Goal: Task Accomplishment & Management: Contribute content

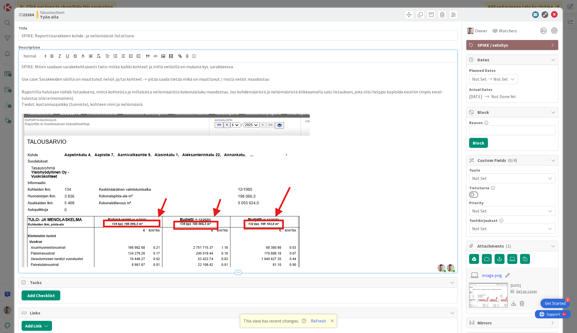
click at [182, 101] on p "Raportilla halutaan nähdä listauksena, mistä kohteista ja millaisista neliömäär…" at bounding box center [238, 95] width 433 height 12
click at [164, 101] on p "Tiedot: kustannuspaikka (tunniste), kohteen nimi ja neliömäärä" at bounding box center [238, 104] width 433 height 6
click at [150, 105] on p "Tiedot: kustannuspaikka (tunniste), kohteen nimi ja neliömäärä" at bounding box center [238, 104] width 433 height 6
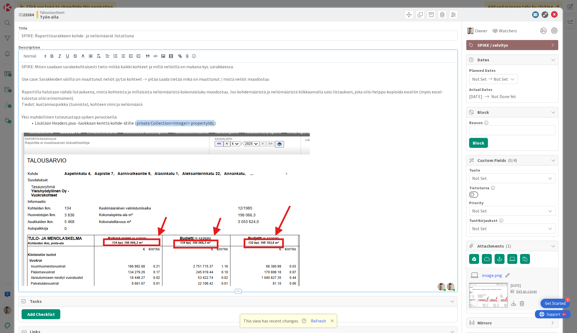
drag, startPoint x: 134, startPoint y: 124, endPoint x: 207, endPoint y: 123, distance: 73.0
click at [207, 123] on li "Lisätään Headers.java -luokkaan kenttä kohde-id:ille (private Collection<Intege…" at bounding box center [241, 123] width 426 height 6
click at [157, 58] on icon "button" at bounding box center [155, 56] width 5 height 5
click at [45, 58] on icon at bounding box center [45, 56] width 5 height 5
click at [222, 122] on li "Lisätään Headers.java -luokkaan kenttä kohde-id:ille (private Collection<Intege…" at bounding box center [241, 123] width 426 height 6
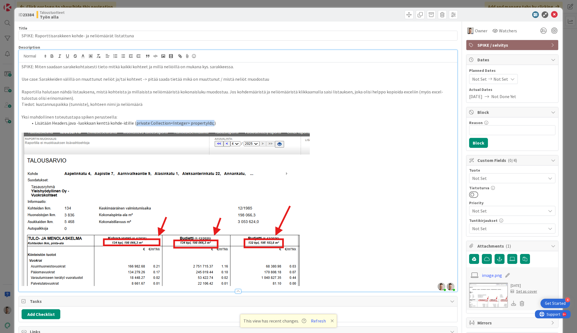
drag, startPoint x: 134, startPoint y: 121, endPoint x: 207, endPoint y: 121, distance: 73.3
click at [207, 121] on li "Lisätään Headers.java -luokkaan kenttä kohde-id:ille (private Collection<Intege…" at bounding box center [241, 123] width 426 height 6
click at [53, 55] on icon "button" at bounding box center [52, 56] width 5 height 5
click at [130, 120] on li "Lisätään Headers.java -luokkaan kenttä kohde-id:ille ( private Collection<Integ…" at bounding box center [241, 123] width 426 height 6
click at [215, 119] on p "Yksi mahdollinen toteutustapa spiken perusteella:" at bounding box center [238, 117] width 433 height 6
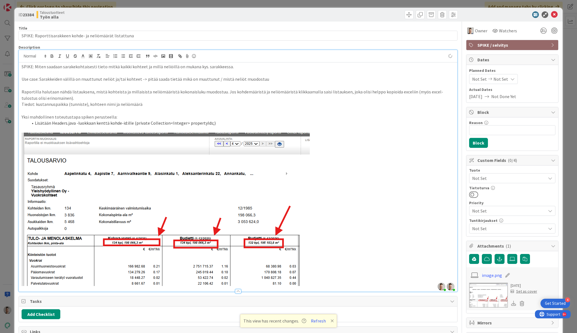
click at [225, 123] on li "Lisätään Headers.java -luokkaan kenttä kohde-id:ille (private Collection<Intege…" at bounding box center [241, 123] width 426 height 6
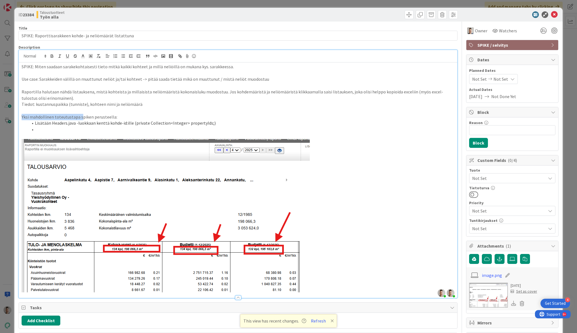
drag, startPoint x: 81, startPoint y: 116, endPoint x: 21, endPoint y: 115, distance: 59.8
click at [22, 115] on p "Yksi mahdollinen toteutustapa spiken perusteella:" at bounding box center [238, 117] width 433 height 6
click at [148, 129] on li at bounding box center [241, 129] width 426 height 6
click at [233, 129] on li "Kuvassa punaisilla laatikoilla rajattujen kohtien html-koodi generoidaan Header…" at bounding box center [241, 129] width 426 height 6
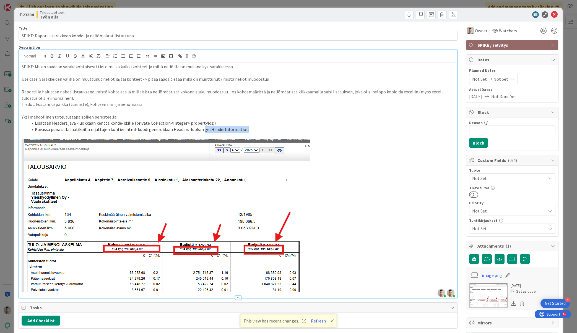
click at [248, 130] on li "Kuvassa punaisilla laatikoilla rajattujen kohtien html-koodi generoidaan Header…" at bounding box center [241, 129] width 426 height 6
click at [228, 130] on li "Kuvassa punaisilla laatikoilla rajattujen kohtien html-koodi generoidaan Header…" at bounding box center [241, 129] width 426 height 6
click at [219, 123] on li "Lisätään Headers.java -luokkaan kenttä kohde-id:ille (private Collection<Intege…" at bounding box center [241, 123] width 426 height 6
click at [218, 130] on li "Kuvassa punaisilla laatikoilla rajattujen kohtien html-koodi generoidaan Header…" at bounding box center [241, 129] width 426 height 6
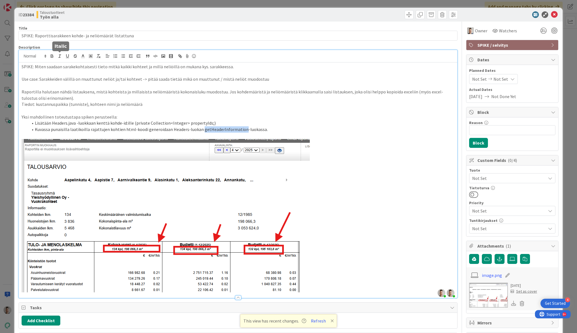
click at [61, 57] on icon "button" at bounding box center [59, 56] width 5 height 5
drag, startPoint x: 134, startPoint y: 123, endPoint x: 207, endPoint y: 122, distance: 73.0
click at [207, 122] on li "Lisätään Headers.java -luokkaan kenttä kohde-id:ille (private Collection<Intege…" at bounding box center [241, 123] width 426 height 6
click at [60, 56] on icon "button" at bounding box center [59, 56] width 5 height 5
click at [271, 128] on li "Kuvassa punaisilla laatikoilla rajattujen kohtien html-koodi generoidaan Header…" at bounding box center [241, 129] width 426 height 6
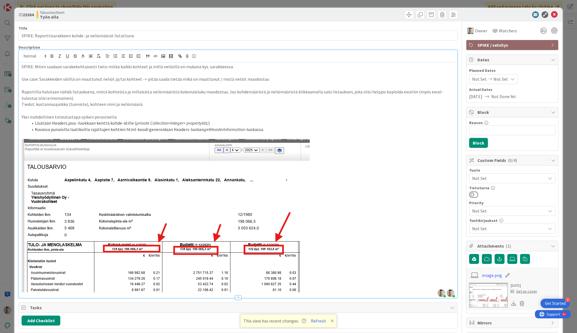
click at [251, 130] on li "Kuvassa punaisilla laatikoilla rajattujen kohtien html-koodi generoidaan Header…" at bounding box center [241, 129] width 426 height 6
click at [274, 129] on li "Kuvassa punaisilla laatikoilla rajattujen kohtien html-koodi generoidaan Header…" at bounding box center [241, 129] width 426 height 6
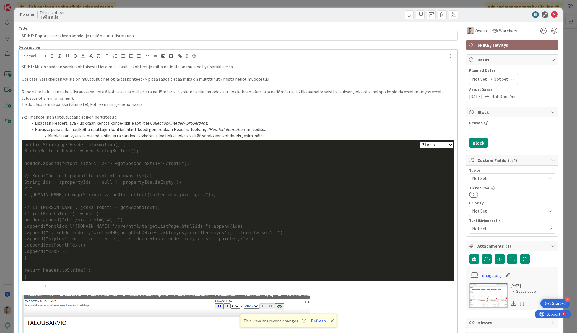
click at [122, 215] on div "if (getFourthText() != null) {" at bounding box center [237, 214] width 427 height 6
click at [108, 269] on div "return header.toString();" at bounding box center [237, 270] width 427 height 6
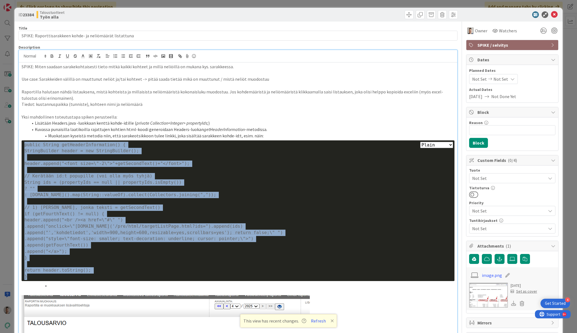
drag, startPoint x: 40, startPoint y: 274, endPoint x: 4, endPoint y: 144, distance: 134.5
click at [4, 144] on div "ID 23384 Taloustuotteet Työn alla Title 57 / 128 SPIKE: Raporttisarakkeen kohde…" at bounding box center [288, 166] width 577 height 333
click at [160, 205] on div "// 1) Linkki, jonka teksti = getSecondText()" at bounding box center [237, 208] width 427 height 6
drag, startPoint x: 51, startPoint y: 274, endPoint x: 3, endPoint y: 133, distance: 148.8
click at [3, 133] on div "ID 23384 Taloustuotteet Työn alla Title 57 / 128 SPIKE: Raporttisarakkeen kohde…" at bounding box center [288, 166] width 577 height 333
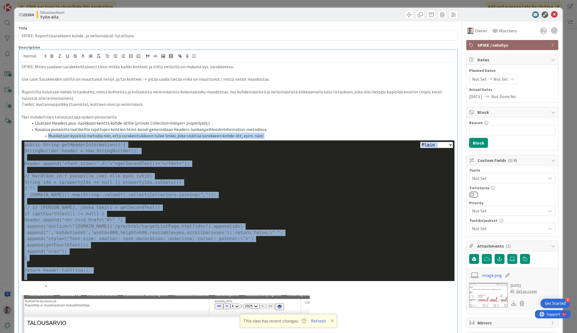
click at [443, 145] on select "Plain Bash C++ C# CSS Diff HTML/XML Java JavaScript Markdown PHP Python Ruby SQL" at bounding box center [436, 145] width 33 height 6
click at [129, 254] on div ".append("</a>");" at bounding box center [237, 252] width 427 height 6
drag, startPoint x: 45, startPoint y: 280, endPoint x: 20, endPoint y: 147, distance: 135.4
click at [20, 147] on div "SPIKE: Miten saadaan sarakekohtaisesti tieto mitkä kaikki kohteet ja millä neli…" at bounding box center [238, 259] width 438 height 392
click at [441, 145] on select "Plain Bash C++ C# CSS Diff HTML/XML Java JavaScript Markdown PHP Python Ruby SQL" at bounding box center [436, 145] width 33 height 6
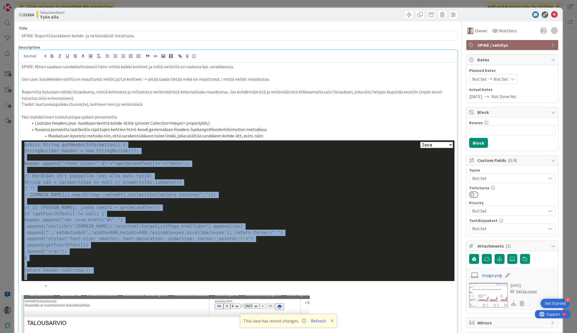
click at [420, 142] on select "Plain Bash C++ C# CSS Diff HTML/XML Java JavaScript Markdown PHP Python Ruby SQL" at bounding box center [436, 145] width 33 height 6
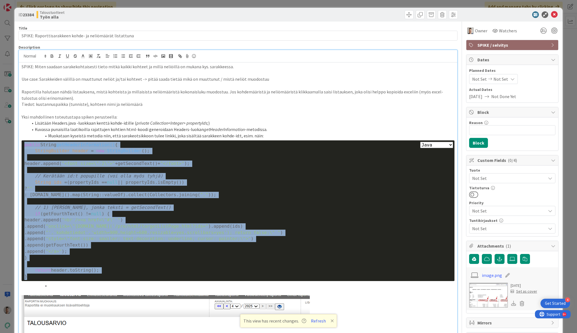
click at [292, 197] on div ": propertyIds.stream().map(String::valueOf).collect(Collectors.joining( "," ));" at bounding box center [237, 195] width 427 height 6
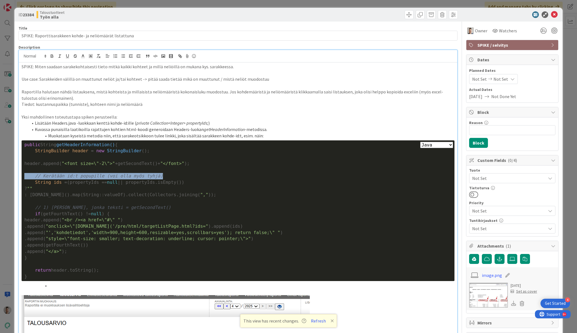
drag, startPoint x: 170, startPoint y: 176, endPoint x: 0, endPoint y: 178, distance: 169.9
click at [0, 178] on div "ID 23384 Taloustuotteet Työn alla Title 57 / 128 SPIKE: Raporttisarakkeen kohde…" at bounding box center [288, 166] width 577 height 333
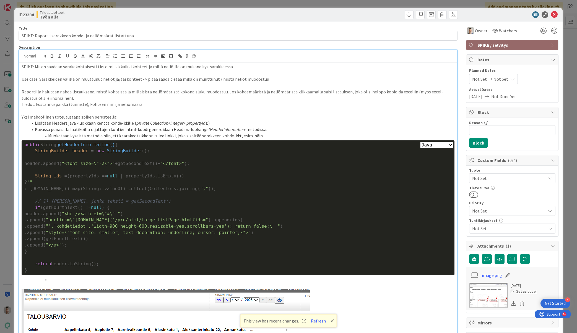
click at [252, 135] on li "Muokataan kyseistä metodia niin, että sarakeotsikkoon tulee linkki, joka sisält…" at bounding box center [241, 136] width 426 height 6
click at [82, 281] on li at bounding box center [241, 280] width 426 height 6
click at [43, 128] on li "Kuvassa punaisilla laatikoilla rajattujen kohtien html-koodi generoidaan Header…" at bounding box center [241, 129] width 426 height 6
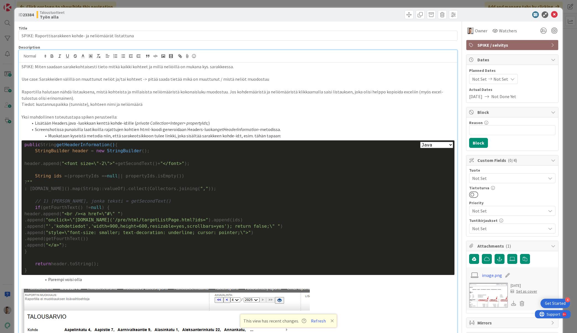
click at [183, 129] on li "Screenshotissa punaisilla laatikoilla rajattujen kohtien html-koodi generoidaan…" at bounding box center [241, 129] width 426 height 6
click at [59, 57] on line "button" at bounding box center [59, 56] width 1 height 3
click at [91, 280] on li "Parempi voisi olla" at bounding box center [241, 280] width 426 height 6
click at [73, 279] on li "Parempi voisi olla siirtää koodi vaikkapa" at bounding box center [241, 280] width 426 height 6
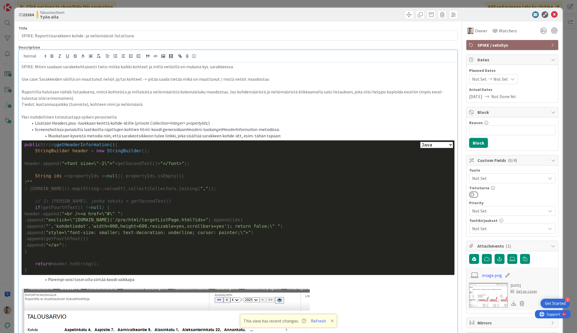
click at [139, 279] on li "Parempi voisi tosin olla siirtää koodi vaikkapa" at bounding box center [241, 280] width 426 height 6
click at [272, 136] on li "Muokataan kyseistä metodia niin, että sarakeotsikkoon tulee linkki, joka sisält…" at bounding box center [241, 136] width 426 height 6
click at [189, 280] on li "Parempi voisi tosin olla siirtää koodi vaikkapa jsp-tiedostoon" at bounding box center [241, 280] width 426 height 6
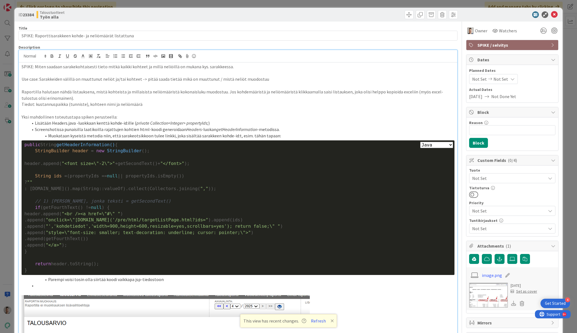
click at [182, 279] on li "Parempi voisi tosin olla siirtää koodi vaikkapa jsp-tiedostoon" at bounding box center [241, 280] width 426 height 6
click at [155, 289] on li at bounding box center [241, 286] width 426 height 6
click at [222, 121] on li "Lisätään Headers.java -luokkaan kenttä kohde-id:ille ( private Collection<Integ…" at bounding box center [241, 123] width 426 height 6
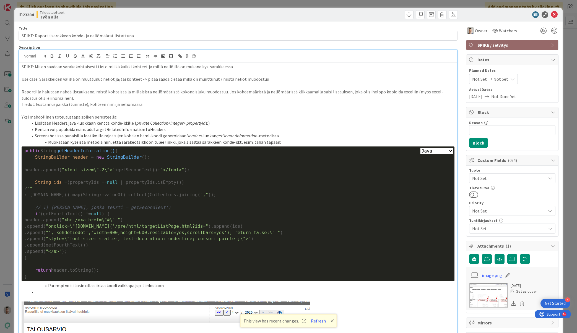
click at [171, 285] on li "Parempi voisi tosin olla siirtää koodi vaikkapa jsp-tiedostoon" at bounding box center [241, 286] width 426 height 6
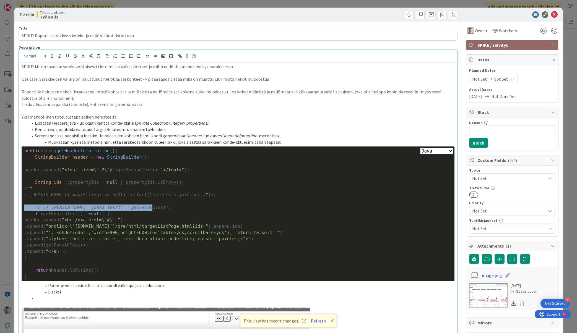
drag, startPoint x: 153, startPoint y: 209, endPoint x: 25, endPoint y: 209, distance: 128.3
click at [25, 209] on div "// 1) Linkki, jonka teksti = getSecondText()" at bounding box center [237, 208] width 427 height 6
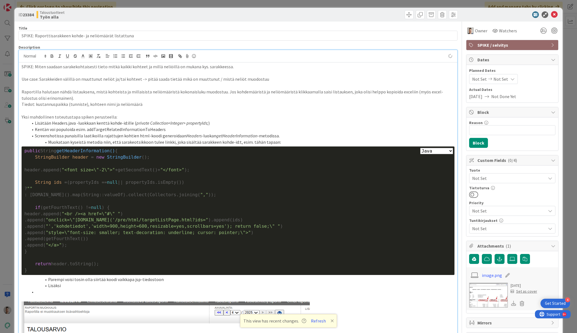
click at [129, 286] on li "Lisäksi" at bounding box center [241, 286] width 426 height 6
click at [63, 116] on p "Yksi mahdollinen toteutustapa spiken perusteella:" at bounding box center [238, 117] width 433 height 6
click at [77, 116] on p "Yksi mahdollinen toteutustapa spiken perusteella:" at bounding box center [238, 117] width 433 height 6
click at [150, 285] on li "Lisäksi linkin urliin tarvitsisi myös tiedon" at bounding box center [241, 286] width 426 height 6
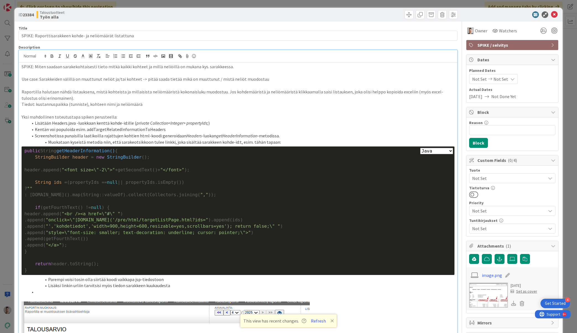
click at [155, 290] on li at bounding box center [241, 292] width 426 height 6
drag, startPoint x: 35, startPoint y: 292, endPoint x: 54, endPoint y: 290, distance: 18.9
click at [35, 292] on li "Lisäksi tarvitaan REST-rajapintametodi, jolla" at bounding box center [241, 292] width 426 height 6
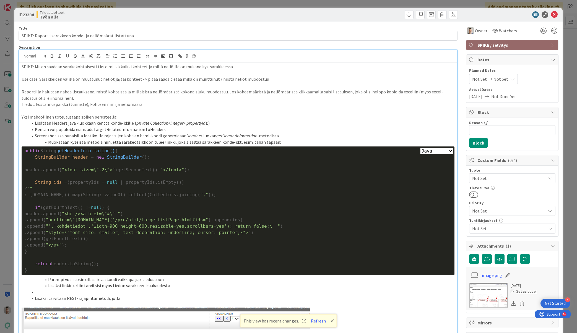
click at [64, 291] on li at bounding box center [241, 292] width 426 height 6
click at [198, 291] on li "Lisätään kohdelistausta varten uusi sivu, jolla on kohdetiedoista react-taulukko" at bounding box center [241, 292] width 426 height 6
drag, startPoint x: 223, startPoint y: 292, endPoint x: 196, endPoint y: 293, distance: 27.1
click at [196, 293] on li "Lisätään kohdelistausta varten uusi sivu, jolla on kohdetiedoista react-taulukk…" at bounding box center [241, 292] width 426 height 6
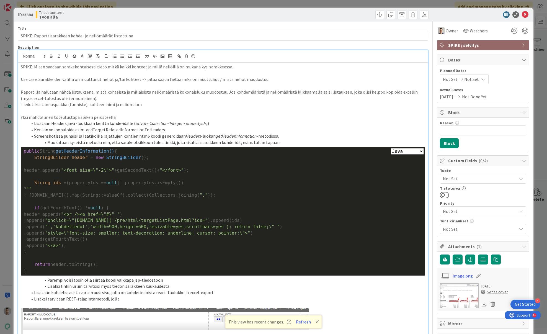
click at [173, 129] on li "Kentän voi populoida esim. addTargetRelatedInformationToHeaders" at bounding box center [225, 129] width 397 height 6
click at [139, 128] on li "Kentän voi populoida esim. addTargetRelatedInformationToHeaders -metodissa" at bounding box center [225, 129] width 397 height 6
click at [59, 57] on icon "button" at bounding box center [58, 56] width 5 height 5
click at [84, 128] on li "Kentän voi populoida esim. addTargetRelatedInformationToHeaders -metodissa" at bounding box center [225, 129] width 397 height 6
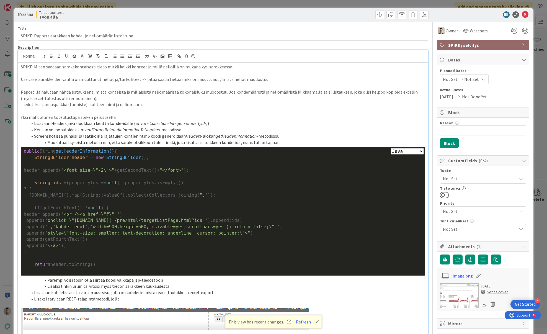
click at [116, 130] on em "addTargetRelatedInformationToHeaders" at bounding box center [122, 130] width 74 height 6
copy li "Kentän voi populoida esim. addTargetRelatedInformationToHeaders"
click at [82, 131] on li "Kentän voi populoida esim. addTargetRelatedInformationToHeaders -metodissa" at bounding box center [225, 129] width 397 height 6
click at [85, 129] on li "Kentän voi populoida esim. addTargetRelatedInformationToHeaders -metodissa" at bounding box center [225, 129] width 397 height 6
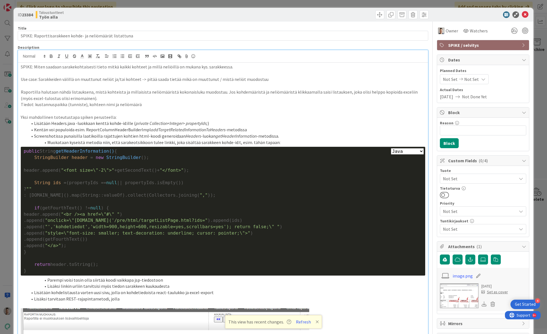
click at [124, 129] on li "Kentän voi populoida esim. ReportColumnHeaderBuilderImpl addTargetRelatedInform…" at bounding box center [225, 129] width 397 height 6
click at [60, 56] on icon "button" at bounding box center [58, 56] width 5 height 5
drag, startPoint x: 145, startPoint y: 130, endPoint x: 161, endPoint y: 133, distance: 16.0
click at [146, 130] on li "Kentän voi populoida esim. ReportColumnHeaderBuilderImpl addTargetRelatedInform…" at bounding box center [225, 129] width 397 height 6
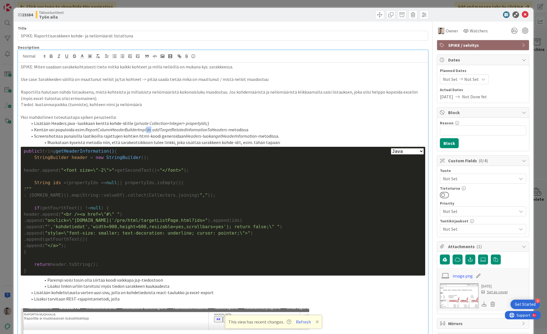
drag, startPoint x: 151, startPoint y: 129, endPoint x: 146, endPoint y: 129, distance: 5.0
click at [146, 129] on li "Kentän voi populoida esim. ReportColumnHeaderBuilderImpl:in addTargetRelatedInf…" at bounding box center [225, 129] width 397 height 6
click at [59, 56] on line "button" at bounding box center [59, 56] width 1 height 3
click at [230, 119] on p "Yksi mahdollinen toteutustapa spiken perusteella:" at bounding box center [223, 117] width 404 height 6
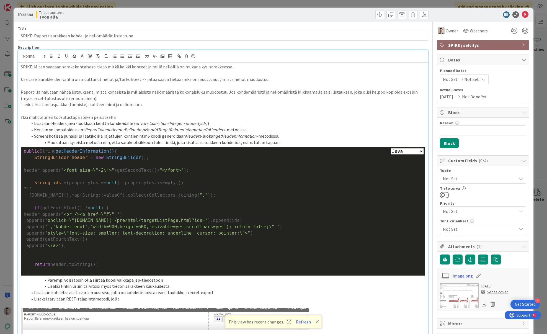
click at [226, 129] on li "Kentän voi populoida esim. ReportColumnHeaderBuilderImpl :in addTargetRelatedIn…" at bounding box center [225, 129] width 397 height 6
click at [68, 141] on li "Muokataan kyseistä metodia niin, että sarakeotsikkoon tulee linkki, joka sisält…" at bounding box center [225, 142] width 397 height 6
click at [173, 289] on li "Lisätään kohdelistausta varten uusi sivu, jolla on kohdetiedoista react-taulukk…" at bounding box center [225, 292] width 397 height 6
click at [178, 286] on li "Lisäksi linkin urliin tarvitsisi myös tiedon sarakkeen kuukaudesta" at bounding box center [225, 286] width 397 height 6
click at [235, 141] on li "Muokataan kyseistä metodia niin, että sarakeotsikkoon tulee linkki, joka sisält…" at bounding box center [225, 142] width 397 height 6
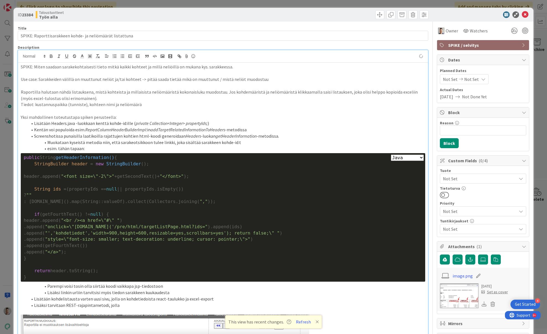
click at [243, 141] on li "Muokataan kyseistä metodia niin, että sarakeotsikkoon tulee linkki, joka sisält…" at bounding box center [225, 142] width 397 height 6
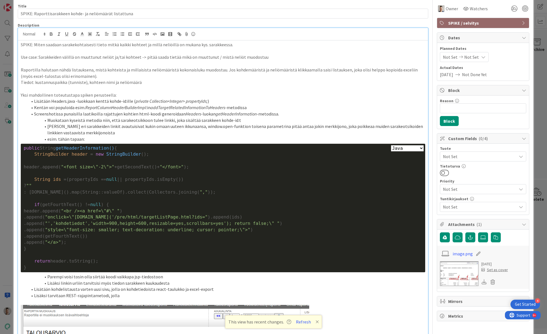
scroll to position [44, 0]
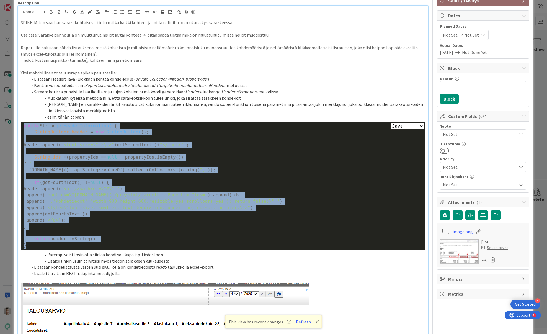
drag, startPoint x: 41, startPoint y: 245, endPoint x: 0, endPoint y: 127, distance: 124.6
click at [0, 127] on div "ID 23384 Taloustuotteet Työn alla Title 57 / 128 SPIKE: Raporttisarakkeen kohde…" at bounding box center [273, 167] width 547 height 334
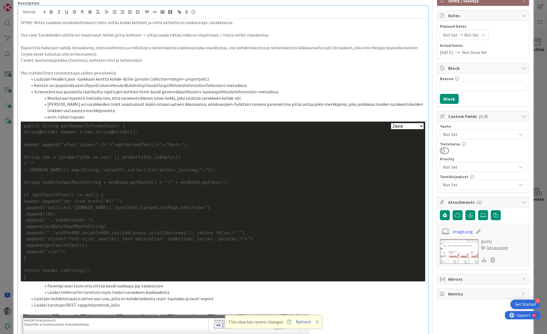
click at [399, 128] on select "Plain Bash C++ C# CSS Diff HTML/XML Java JavaScript Markdown PHP Python Ruby SQL" at bounding box center [407, 126] width 33 height 6
click at [391, 123] on select "Plain Bash C++ C# CSS Diff HTML/XML Java JavaScript Markdown PHP Python Ruby SQL" at bounding box center [407, 126] width 33 height 6
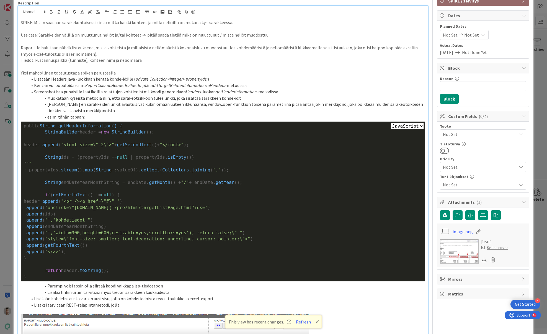
click at [403, 125] on select "Plain Bash C++ C# CSS Diff HTML/XML Java JavaScript Markdown PHP Python Ruby SQL" at bounding box center [407, 126] width 33 height 6
click at [391, 123] on select "Plain Bash C++ C# CSS Diff HTML/XML Java JavaScript Markdown PHP Python Ruby SQL" at bounding box center [407, 126] width 33 height 6
click at [399, 125] on select "Plain Bash C++ C# CSS Diff HTML/XML Java JavaScript Markdown PHP Python Ruby SQL" at bounding box center [407, 126] width 33 height 6
select select "java"
click at [391, 123] on select "Plain Bash C++ C# CSS Diff HTML/XML Java JavaScript Markdown PHP Python Ruby SQL" at bounding box center [407, 126] width 33 height 6
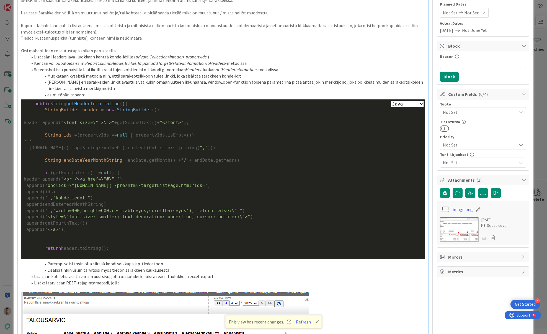
scroll to position [89, 0]
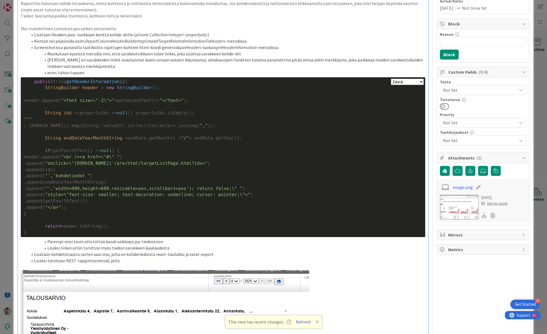
click at [160, 240] on li "Parempi voisi tosin olla siirtää koodi vaikkapa jsp-tiedostoon" at bounding box center [225, 241] width 397 height 6
click at [172, 247] on li "Lisäksi linkin urliin tarvitsisi myös tiedon sarakkeen kuukaudesta" at bounding box center [225, 248] width 397 height 6
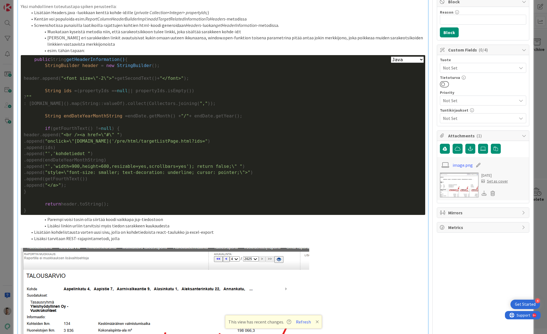
click at [165, 238] on li "Lisäksi tarvitaan REST-rajapintametodi, jolla" at bounding box center [225, 238] width 397 height 6
drag, startPoint x: 311, startPoint y: 237, endPoint x: 319, endPoint y: 240, distance: 8.7
click at [311, 237] on li "Lisäksi tarvitaan REST-rajapintametodi, joka saa parametrina listan id:itä ja k…" at bounding box center [225, 238] width 397 height 6
click at [341, 238] on li "Lisäksi tarvitaan REST-rajapintametodi, joka saa parametrina listan id:itä ja k…" at bounding box center [225, 238] width 397 height 6
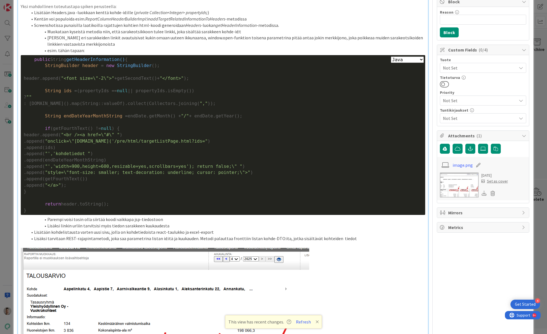
click at [355, 239] on li "Lisäksi tarvitaan REST-rajapintametodi, joka saa parametrina listan id:itä ja k…" at bounding box center [225, 238] width 397 height 6
click at [332, 237] on li "Lisäksi tarvitaan REST-rajapintametodi, joka saa parametrina listan id:itä ja k…" at bounding box center [225, 238] width 397 height 6
click at [354, 237] on li "Lisäksi tarvitaan REST-rajapintametodi, joka saa parametrina listan id:itä ja k…" at bounding box center [225, 238] width 397 height 6
click at [311, 238] on li "Lisäksi tarvitaan REST-rajapintametodi, joka saa parametrina listan id:itä ja k…" at bounding box center [225, 238] width 397 height 6
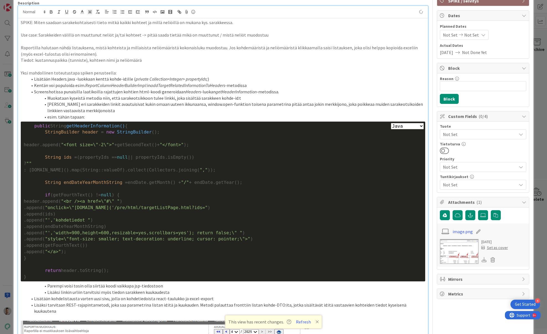
scroll to position [22, 0]
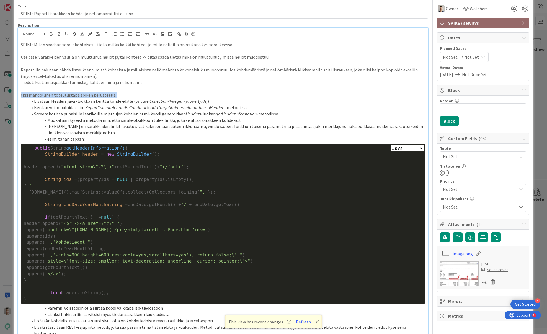
drag, startPoint x: 114, startPoint y: 94, endPoint x: 17, endPoint y: 94, distance: 96.8
click at [52, 33] on icon "button" at bounding box center [51, 33] width 2 height 1
click at [130, 97] on p "Yksi mahdollinen toteutustapa spiken perusteella:" at bounding box center [223, 95] width 404 height 6
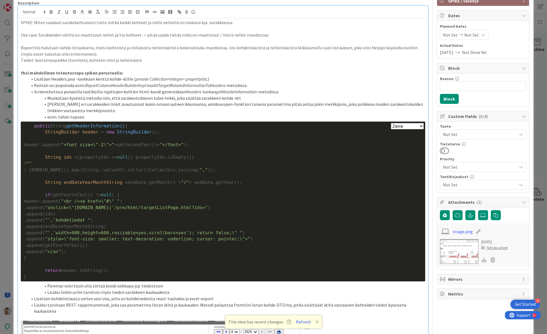
click at [179, 90] on li "Screenshotissa punaisilla laatikoilla rajattujen kohtien html-koodi generoidaan…" at bounding box center [225, 92] width 397 height 6
drag, startPoint x: 182, startPoint y: 105, endPoint x: 207, endPoint y: 103, distance: 25.6
click at [207, 103] on li "Jotta eri sarakkeiden linkit avautuisivat kukin omaan uuteen ikkunaansa, window…" at bounding box center [225, 107] width 397 height 12
click at [210, 108] on li "Jotta eri sarakkeiden linkit avautuisivat kukin omaan uuteen ikkunaansa, window…" at bounding box center [225, 107] width 397 height 12
drag, startPoint x: 183, startPoint y: 103, endPoint x: 208, endPoint y: 102, distance: 25.2
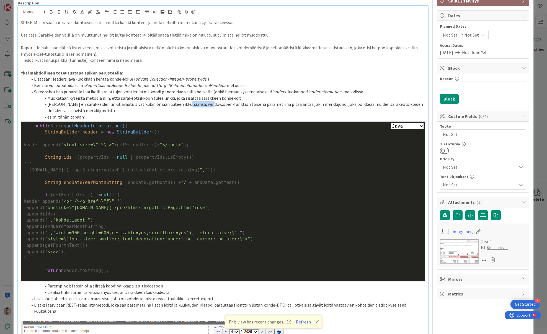
click at [208, 102] on li "Jotta eri sarakkeiden linkit avautuisivat kukin omaan uuteen ikkunaansa, window…" at bounding box center [225, 107] width 397 height 12
click at [58, 14] on icon "button" at bounding box center [58, 11] width 5 height 5
click at [263, 104] on li "Jotta eri sarakkeiden linkit avautuisivat kukin omaan uuteen ikkunaansa, window…" at bounding box center [225, 107] width 397 height 12
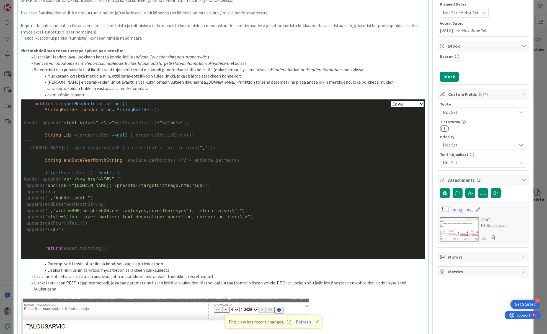
scroll to position [89, 0]
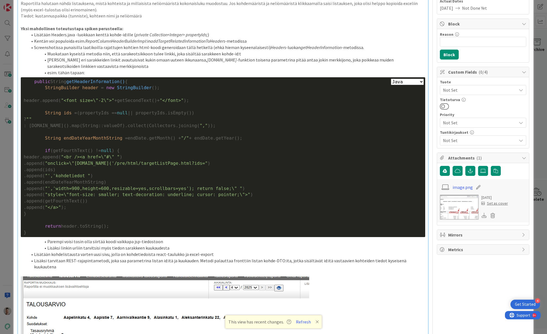
click at [418, 260] on li "Lisäksi tarvitaan REST-rajapintametodi, joka saa parametrina listan id:itä ja k…" at bounding box center [225, 263] width 397 height 12
click at [236, 252] on li "Lisätään kohdelistausta varten uusi sivu, jolla on kohdetiedoista react-taulukk…" at bounding box center [225, 254] width 397 height 6
click at [415, 260] on li "Lisäksi tarvitaan REST-rajapintametodi, joka saa parametrina listan id:itä ja k…" at bounding box center [225, 263] width 397 height 12
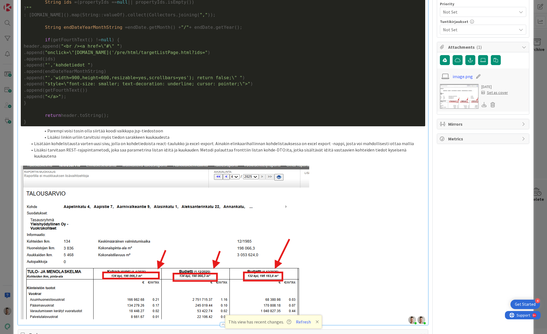
scroll to position [177, 0]
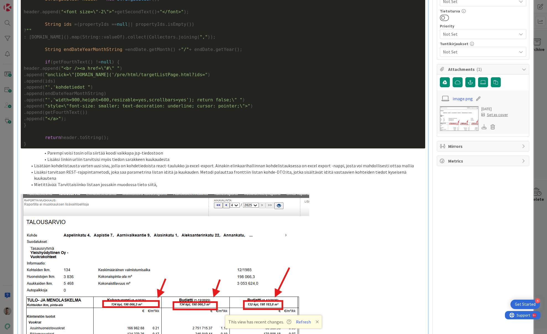
drag, startPoint x: 131, startPoint y: 178, endPoint x: 57, endPoint y: 179, distance: 73.6
click at [57, 181] on li "Mietittävää: Tarvittaisiinko listaan jossakin muodossa tieto siitä," at bounding box center [225, 184] width 397 height 6
drag, startPoint x: 194, startPoint y: 177, endPoint x: 57, endPoint y: 176, distance: 137.2
click at [57, 181] on li "Mietittävää: Jos kohteen neliömäärä muuttuu kesken sarakkeen aikavälin, täsmääkö" at bounding box center [225, 184] width 397 height 6
click at [204, 181] on li "Mietittävää: Jos kohteen neliömäärä muuttuu kesken sarakkeen aikavälin, täsmääkö" at bounding box center [225, 184] width 397 height 6
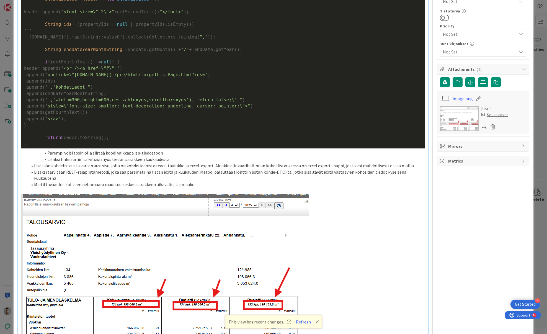
drag, startPoint x: 195, startPoint y: 178, endPoint x: 35, endPoint y: 178, distance: 159.9
click at [35, 181] on li "Mietittävää: Jos kohteen neliömäärä muuttuu kesken sarakkeen aikavälin, täsmääkö" at bounding box center [225, 184] width 397 height 6
drag, startPoint x: 280, startPoint y: 178, endPoint x: 303, endPoint y: 178, distance: 23.2
click at [303, 181] on li "Tarkistettavaa: Näytetäänkö sarakeotsikossa sarakkeen aikavälin loppuhetken nel…" at bounding box center [225, 184] width 397 height 6
drag, startPoint x: 279, startPoint y: 178, endPoint x: 341, endPoint y: 176, distance: 62.0
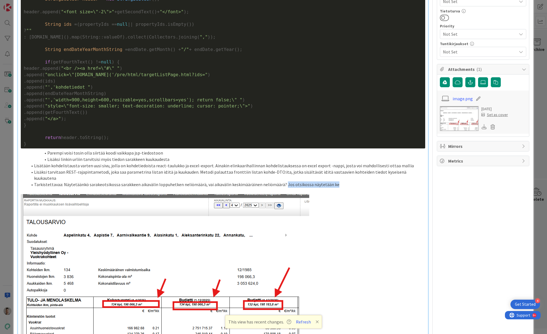
click at [341, 181] on li "Tarkistettavaa: Näytetäänkö sarakeotsikossa sarakkeen aikavälin loppuhetken nel…" at bounding box center [225, 184] width 397 height 6
click at [353, 181] on li "Tarkistettavaa: Näytetäänkö sarakeotsikossa sarakkeen aikavälin loppuhetken nel…" at bounding box center [225, 184] width 397 height 6
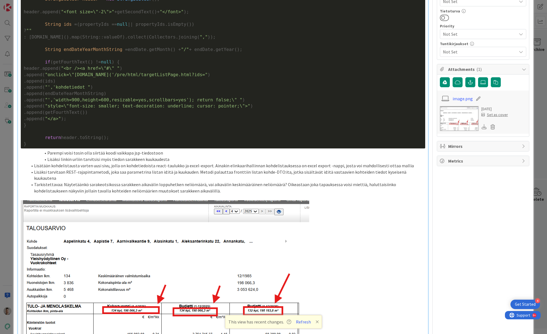
click at [96, 183] on li "Tarkistettavaa: Näytetäänkö sarakeotsikossa sarakkeen aikavälin loppuhetken nel…" at bounding box center [225, 187] width 397 height 12
click at [207, 183] on li "Tarkistettavaa: Näytetäänkö sarakeotsikossa sarakkeen aikavälin loppuhetken nel…" at bounding box center [225, 187] width 397 height 12
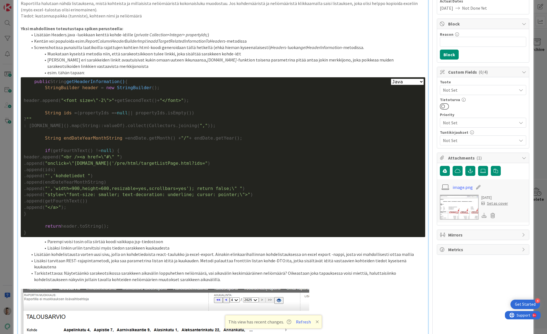
scroll to position [22, 0]
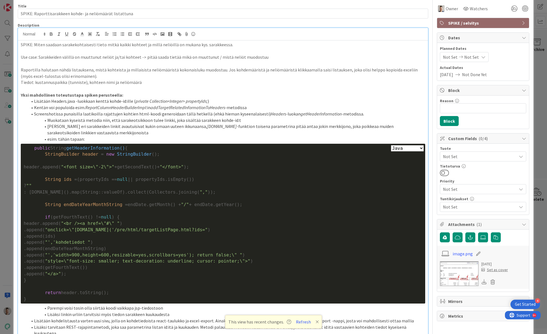
click at [181, 126] on li "Jotta eri sarakkeiden linkit avautuisivat kukin omaan uuteen ikkunaansa, window…" at bounding box center [225, 129] width 397 height 12
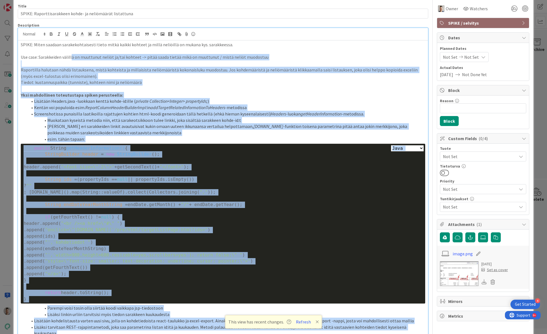
scroll to position [0, 0]
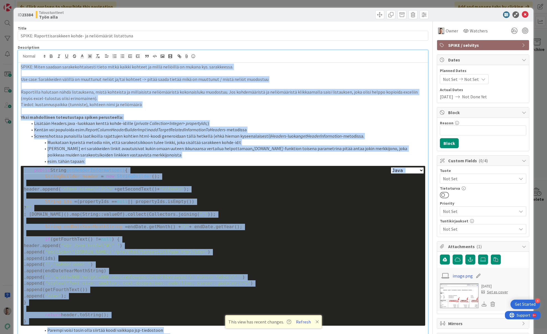
drag, startPoint x: 319, startPoint y: 269, endPoint x: 19, endPoint y: 67, distance: 361.3
click at [19, 67] on div "SPIKE: Miten saadaan sarakekohtaisesti tieto mitkä kaikki kohteet ja millä neli…" at bounding box center [222, 300] width 409 height 474
copy div "SPIKE: Miten saadaan sarakekohtaisesti tieto mitkä kaikki kohteet ja millä neli…"
click at [245, 63] on div "SPIKE: Miten saadaan sarakekohtaisesti tieto mitkä kaikki kohteet ja millä neli…" at bounding box center [222, 300] width 409 height 474
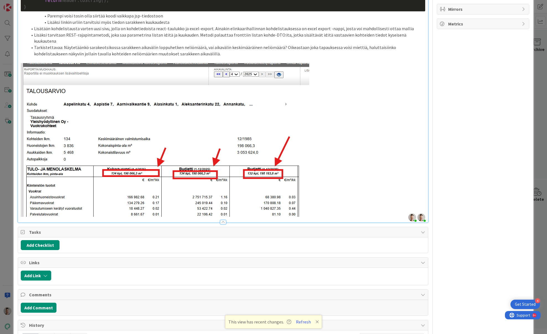
scroll to position [248, 0]
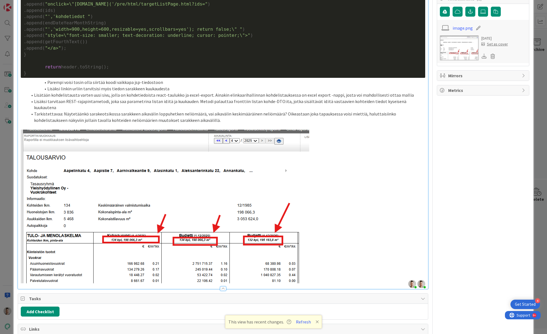
click at [327, 111] on li "Tarkistettavaa: Näytetäänkö sarakeotsikossa sarakkeen aikavälin loppuhetken nel…" at bounding box center [225, 117] width 397 height 12
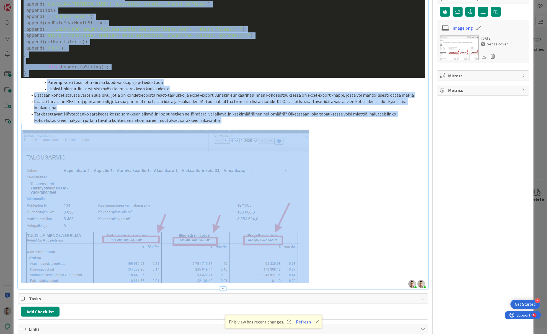
copy div "SPIKE: Miten saadaan sarakekohtaisesti tieto mitkä kaikki kohteet ja millä neli…"
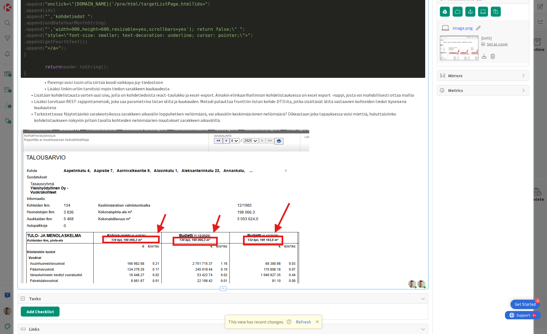
click at [468, 118] on div "Owner Watchers SPIKE / selvitys Dates Planned Dates Not Set Not Set Actual Date…" at bounding box center [482, 161] width 92 height 775
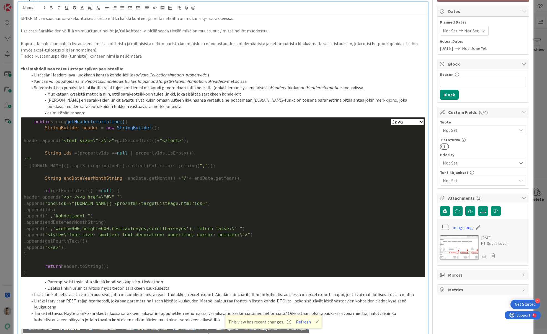
scroll to position [0, 0]
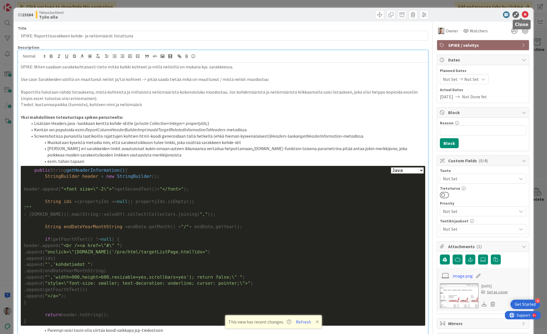
click at [523, 16] on icon at bounding box center [524, 14] width 7 height 7
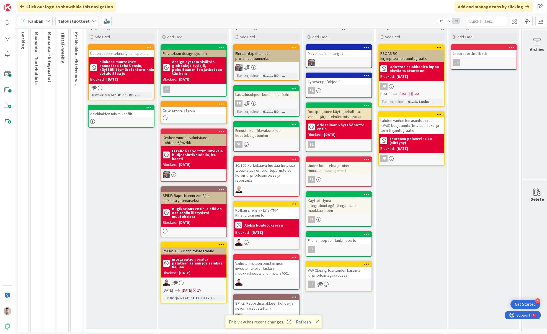
click at [274, 299] on div "SPIKE: Raporttisarakkeen kohde- ja neliömäärät listattuna" at bounding box center [265, 305] width 65 height 12
select select "java"
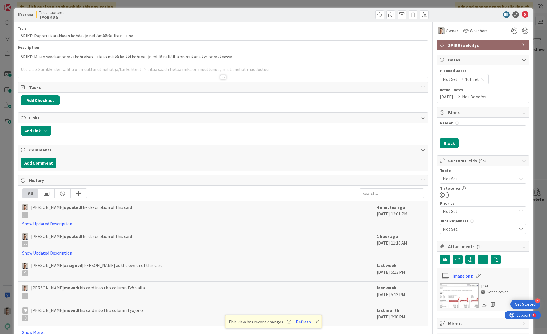
click at [221, 76] on div at bounding box center [223, 77] width 6 height 4
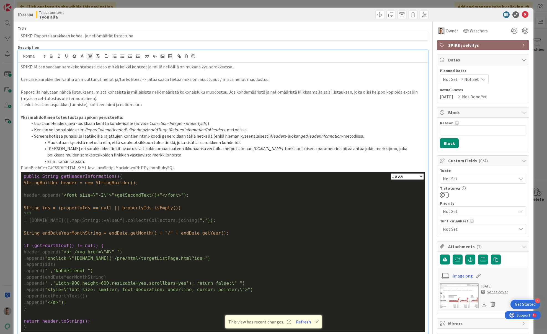
select select "java"
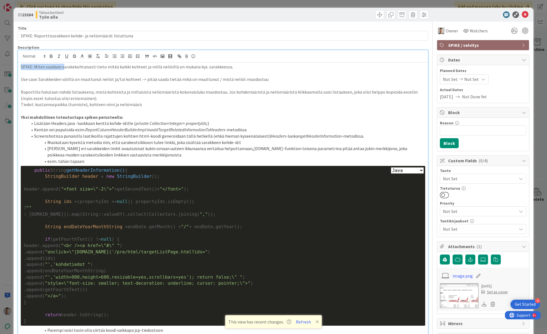
drag, startPoint x: 63, startPoint y: 67, endPoint x: 10, endPoint y: 68, distance: 53.4
click at [10, 68] on div "ID 23384 Taloustuotteet Työn alla Title 57 / 128 SPIKE: Raporttisarakkeen kohde…" at bounding box center [273, 167] width 547 height 334
click at [208, 66] on p "Sarakekohtaisesti tieto mitkä kaikki kohteet ja millä neliöillä on mukana kys. …" at bounding box center [223, 67] width 404 height 6
click at [523, 14] on icon at bounding box center [524, 14] width 7 height 7
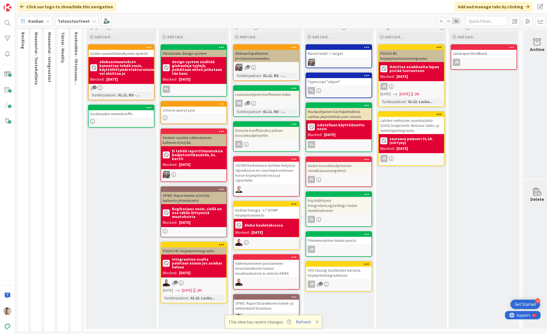
click at [78, 152] on div "5 Keskiviikko - Yhteissuunnittelu" at bounding box center [76, 163] width 11 height 336
click at [75, 81] on span "Keskiviikko - Yhteissuunnittelu" at bounding box center [77, 63] width 6 height 63
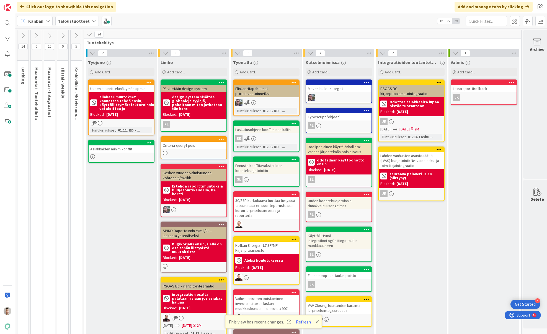
click at [78, 36] on icon at bounding box center [76, 36] width 6 height 6
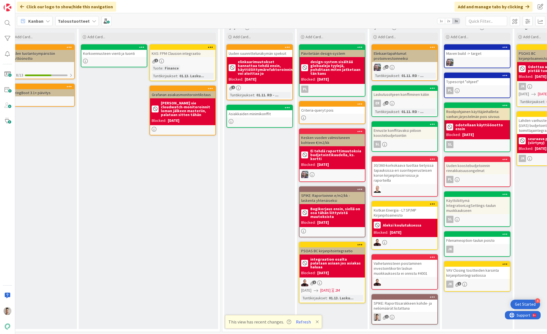
scroll to position [35, 89]
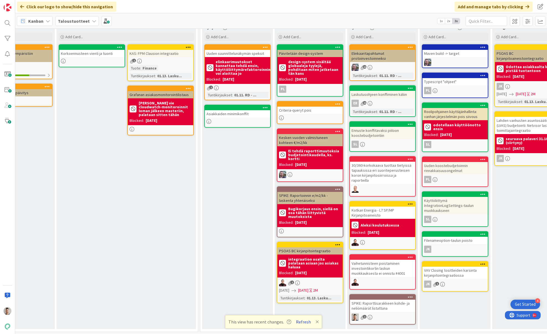
click at [302, 321] on button "Refresh" at bounding box center [303, 321] width 19 height 7
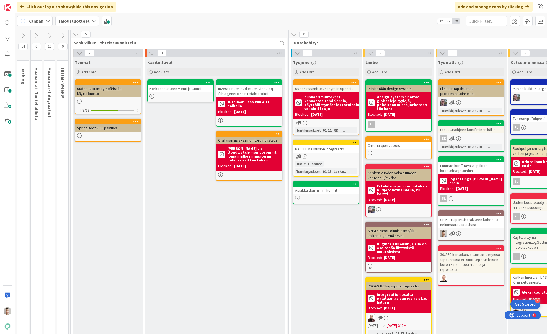
click at [36, 38] on icon at bounding box center [36, 36] width 6 height 6
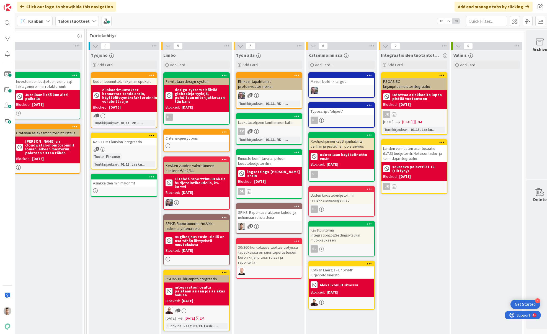
scroll to position [7, 278]
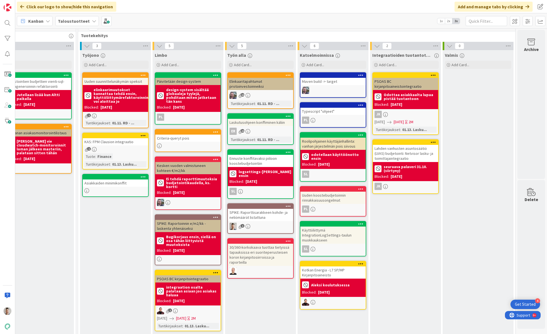
click at [254, 215] on div "SPIKE: Raporttisarakkeen kohde- ja neliömäärät listattuna" at bounding box center [260, 215] width 65 height 12
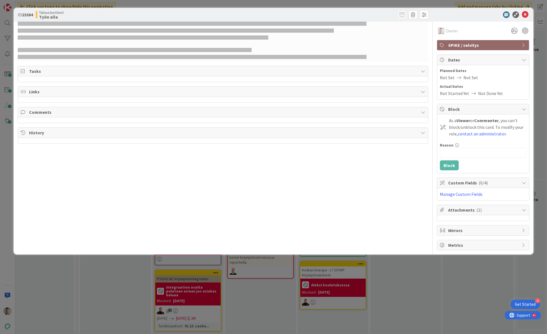
select select "java"
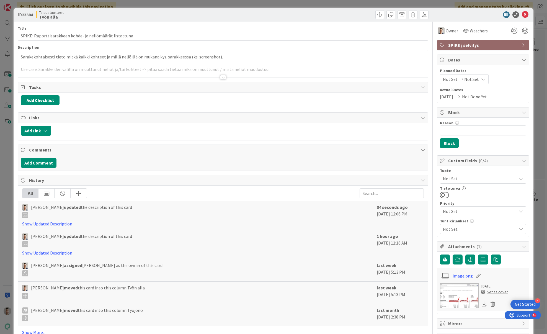
select select "java"
click at [473, 47] on span "SPIKE / selvitys" at bounding box center [483, 45] width 71 height 7
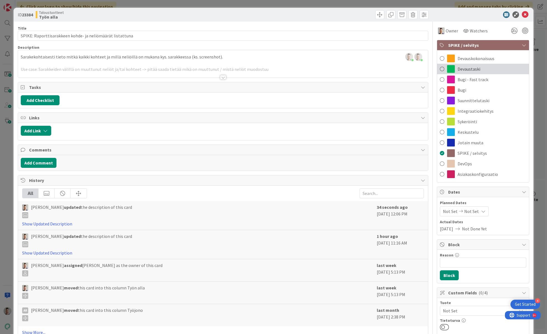
click at [466, 71] on span "Devaustaski" at bounding box center [468, 69] width 23 height 7
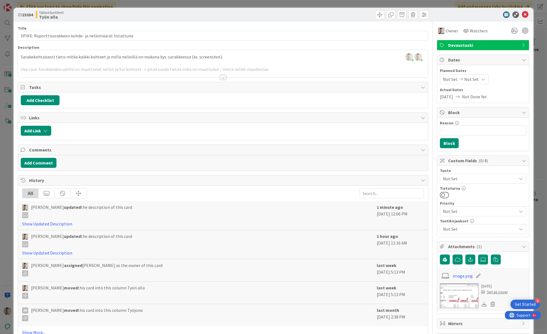
click at [220, 77] on div at bounding box center [223, 77] width 6 height 4
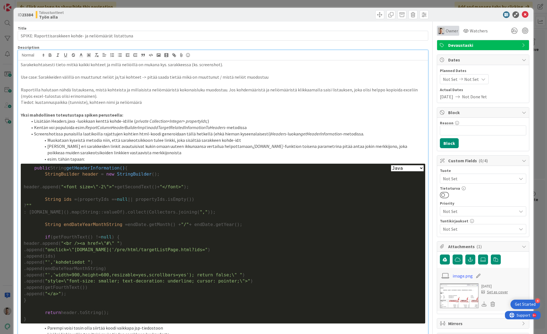
click at [448, 31] on span "Owner" at bounding box center [451, 30] width 12 height 7
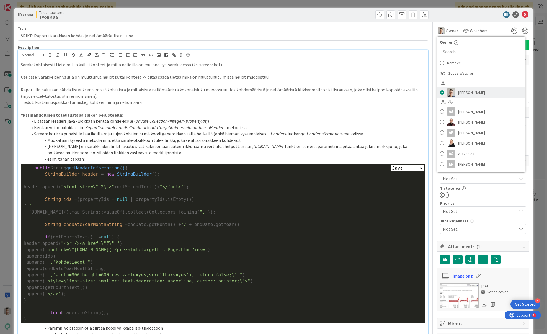
click at [458, 90] on span "[PERSON_NAME]" at bounding box center [471, 92] width 27 height 8
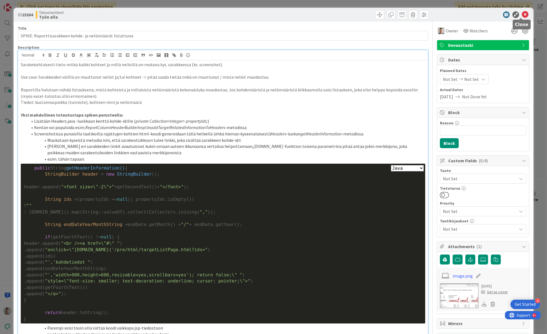
click at [522, 15] on icon at bounding box center [524, 14] width 7 height 7
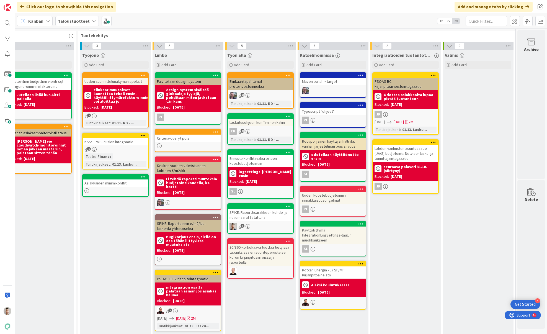
click at [269, 218] on div "SPIKE: Raporttisarakkeen kohde- ja neliömäärät listattuna" at bounding box center [260, 215] width 65 height 12
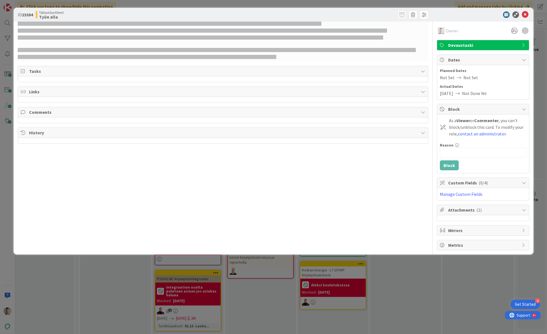
select select "java"
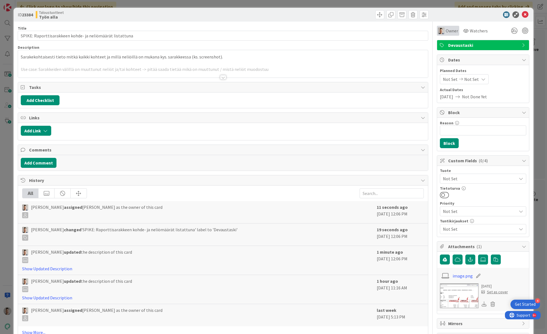
click at [445, 30] on span "Owner" at bounding box center [451, 30] width 12 height 7
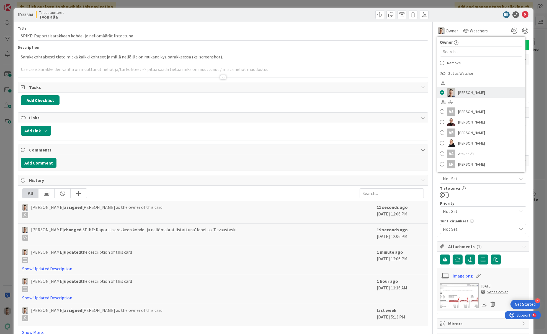
click at [440, 92] on span at bounding box center [442, 92] width 4 height 8
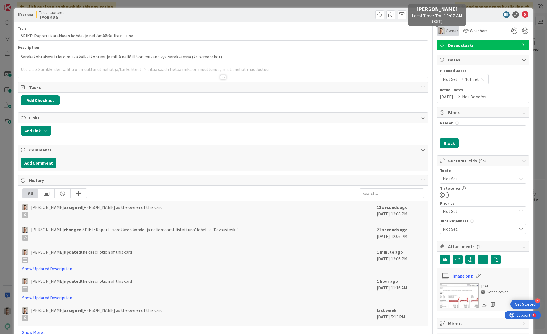
select select "java"
click at [440, 28] on img at bounding box center [441, 30] width 7 height 7
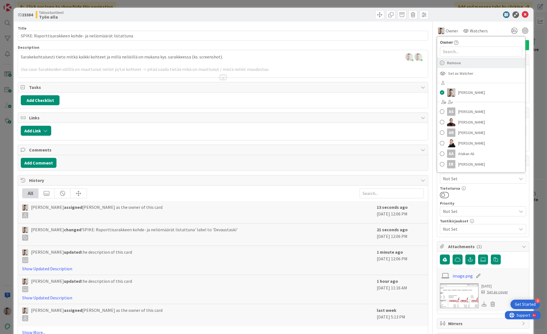
click at [452, 64] on span "Remove" at bounding box center [454, 63] width 14 height 8
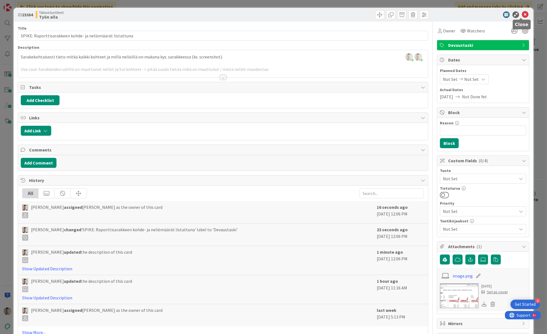
click at [521, 14] on icon at bounding box center [524, 14] width 7 height 7
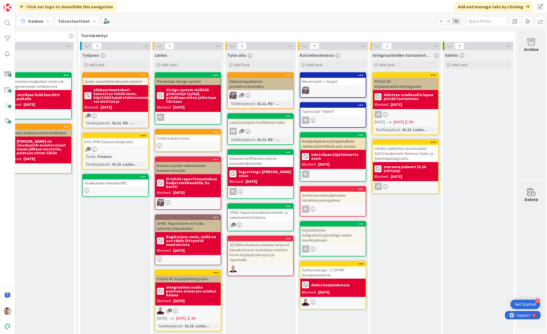
click at [256, 216] on div "SPIKE: Raporttisarakkeen kohde- ja neliömäärät listattuna" at bounding box center [260, 215] width 65 height 12
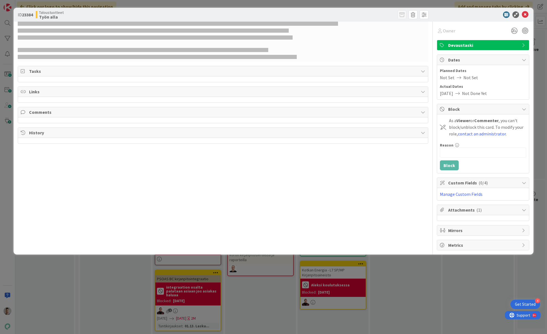
select select "java"
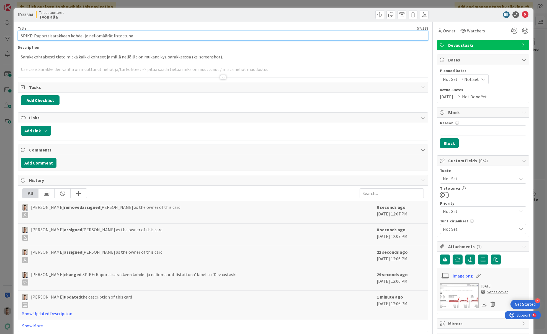
drag, startPoint x: 34, startPoint y: 35, endPoint x: 9, endPoint y: 33, distance: 25.5
click at [9, 33] on div "ID 23384 Taloustuotteet Työn alla Title 57 / 128 SPIKE: Raporttisarakkeen kohde…" at bounding box center [273, 167] width 547 height 334
type input "Raporttisarakkeen kohde- ja neliömäärät listattuna"
click at [260, 17] on div at bounding box center [326, 14] width 204 height 9
select select "java"
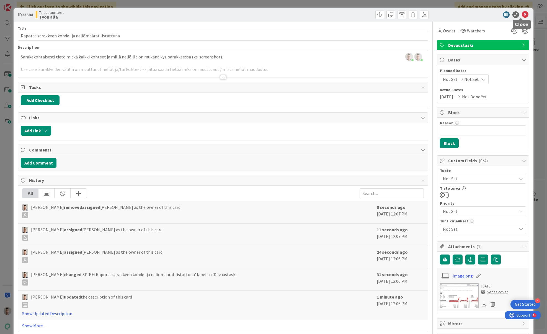
click at [522, 14] on icon at bounding box center [524, 14] width 7 height 7
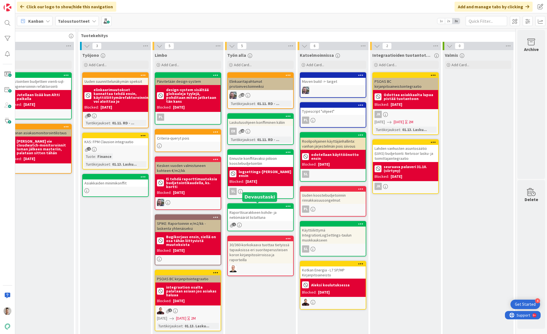
click at [259, 214] on div "Raporttisarakkeen kohde- ja neliömäärät listattuna" at bounding box center [260, 215] width 65 height 12
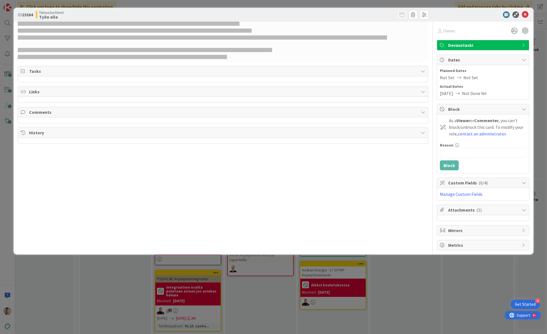
select select "java"
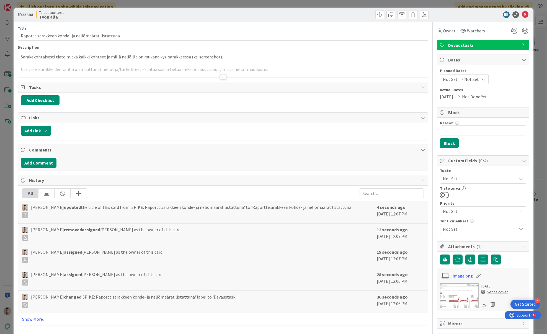
select select "java"
click at [522, 15] on icon at bounding box center [524, 14] width 7 height 7
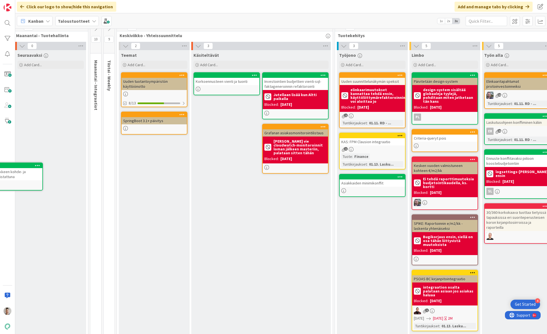
scroll to position [7, 0]
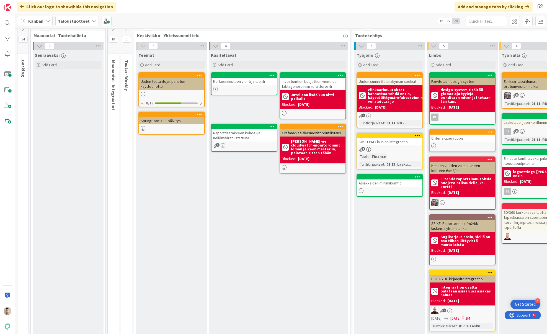
drag, startPoint x: 471, startPoint y: 215, endPoint x: 316, endPoint y: 1, distance: 264.2
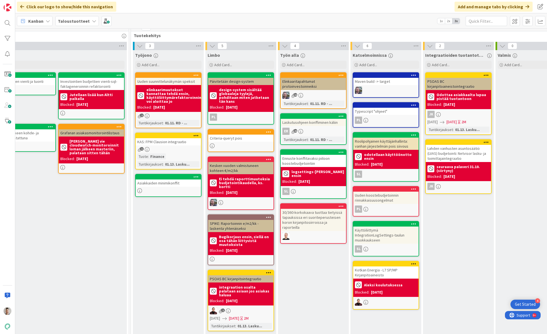
scroll to position [7, 243]
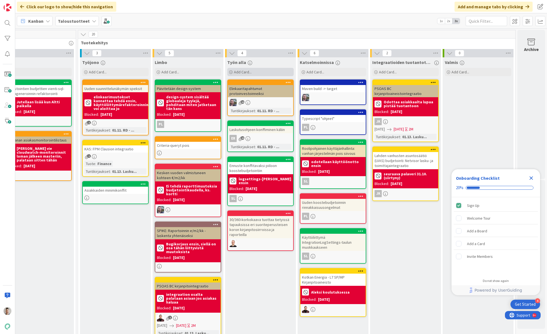
click at [272, 72] on div "Add Card..." at bounding box center [260, 72] width 66 height 8
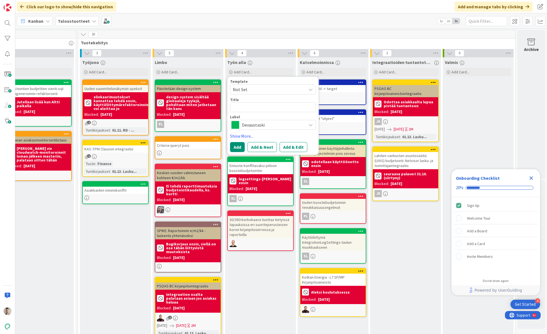
click at [262, 123] on span "Devaustaski" at bounding box center [272, 125] width 61 height 8
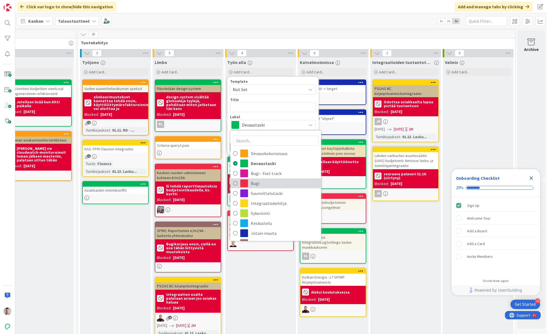
click at [252, 184] on span "Bugi" at bounding box center [284, 183] width 67 height 8
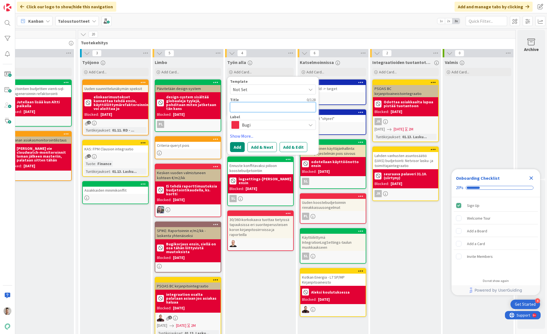
click at [253, 109] on textarea at bounding box center [273, 107] width 86 height 10
type textarea "x"
type textarea "A"
type textarea "x"
type textarea "Ar"
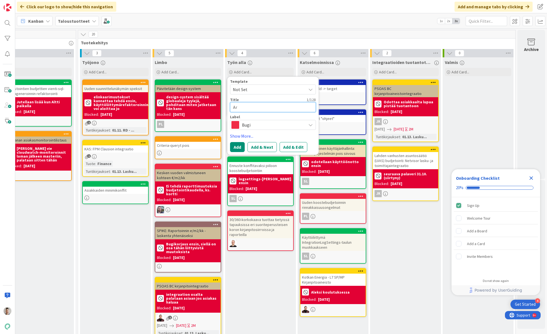
type textarea "x"
type textarea "Ara"
type textarea "x"
type textarea "Arav"
type textarea "x"
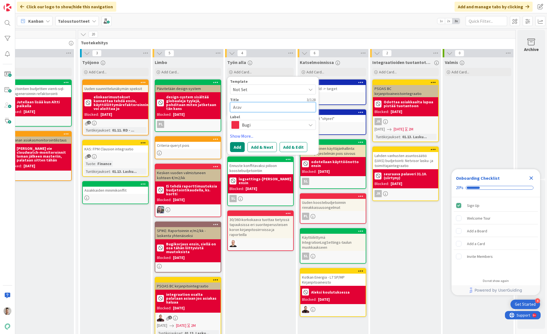
type textarea "Arava"
type textarea "x"
type textarea "Araval"
type textarea "x"
type textarea "Aravala"
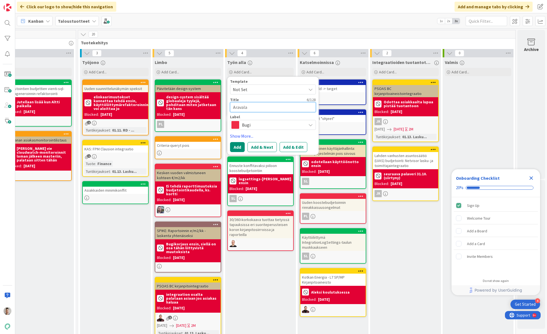
type textarea "x"
type textarea "Aravalai"
type textarea "x"
type textarea "Aravalain"
type textarea "x"
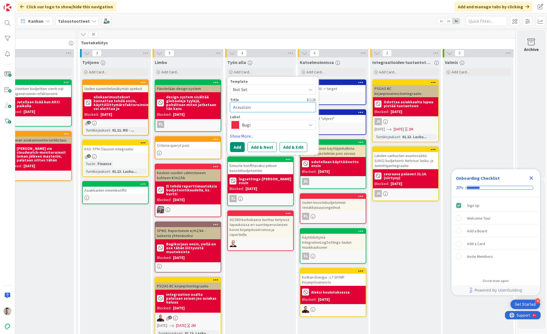
type textarea "Aravalaino"
type textarea "x"
type textarea "Aravalainoj"
type textarea "x"
type textarea "Aravalainoje"
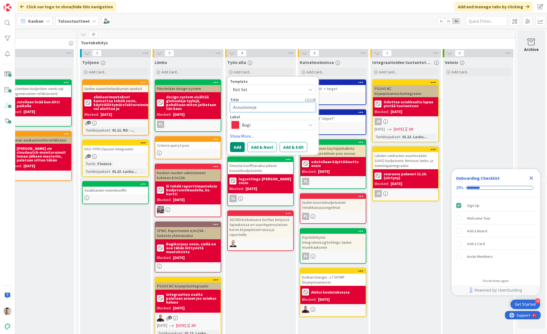
type textarea "x"
type textarea "Aravalainojen"
type textarea "x"
type textarea "Aravalainojen"
type textarea "x"
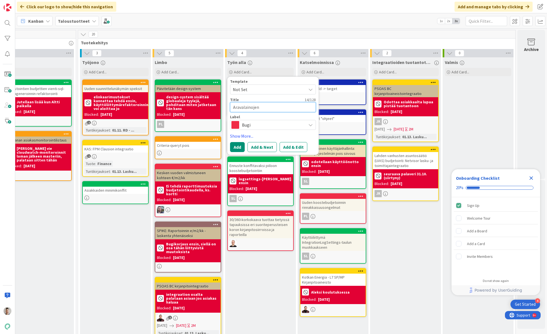
type textarea "Aravalainojen p"
type textarea "x"
type textarea "Aravalainojen pä"
type textarea "x"
type textarea "Aravalainojen pää"
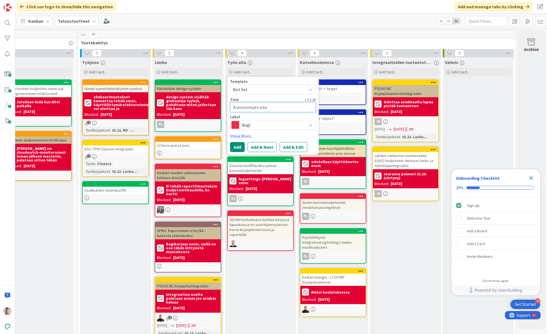
type textarea "x"
type textarea "Aravalainojen pääo"
type textarea "x"
type textarea "Aravalainojen pääom"
type textarea "x"
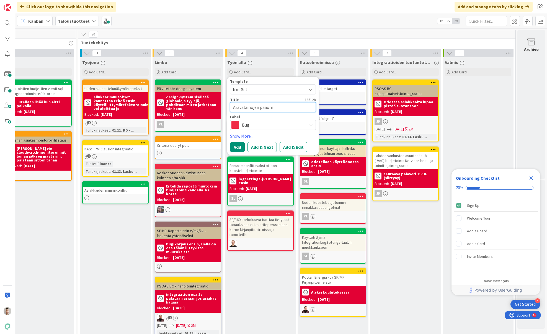
type textarea "Aravalainojen pääomi"
type textarea "x"
type textarea "Aravalainojen pääomia"
type textarea "x"
type textarea "Aravalainojen pääomia"
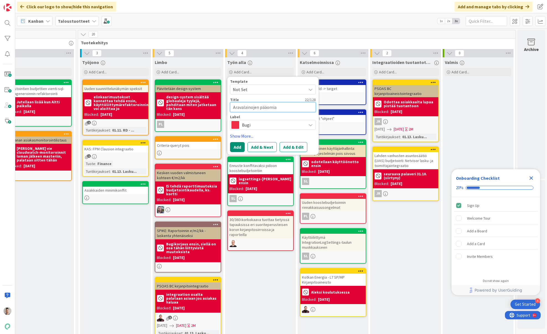
type textarea "x"
type textarea "Aravalainojen pääomia m"
type textarea "x"
type textarea "Aravalainojen pääomia mu"
type textarea "x"
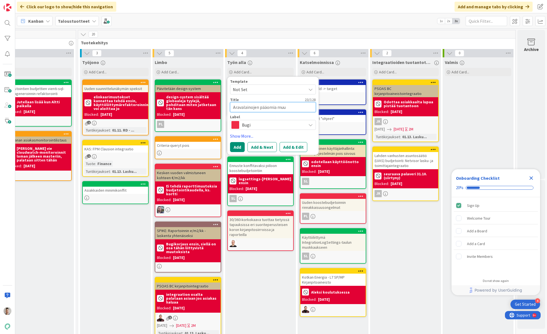
type textarea "Aravalainojen pääomia muut"
type textarea "x"
type textarea "Aravalainojen pääomia muutt"
type textarea "x"
type textarea "Aravalainojen pääomia muuttu"
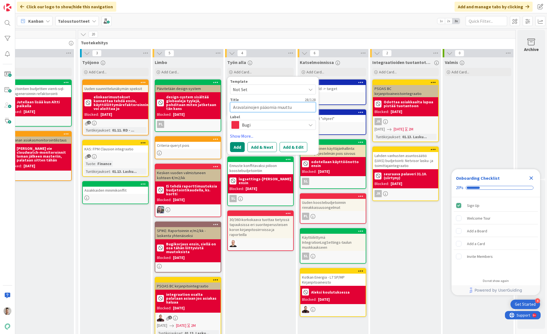
type textarea "x"
type textarea "Aravalainojen pääomia muuttun"
type textarea "x"
type textarea "Aravalainojen pääomia muuttunu"
type textarea "x"
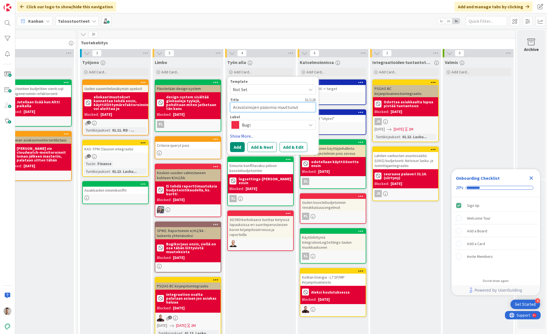
type textarea "Aravalainojen pääomia muuttunut"
click at [237, 135] on link "Show More..." at bounding box center [273, 135] width 86 height 7
type textarea "x"
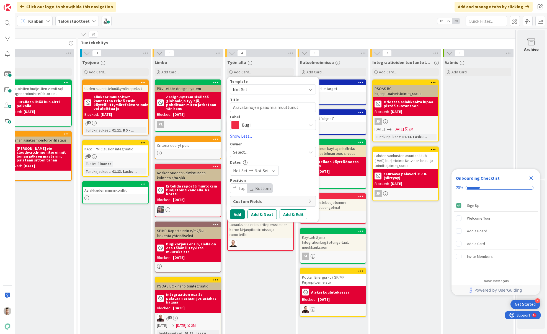
click at [266, 152] on div "Select..." at bounding box center [269, 152] width 73 height 7
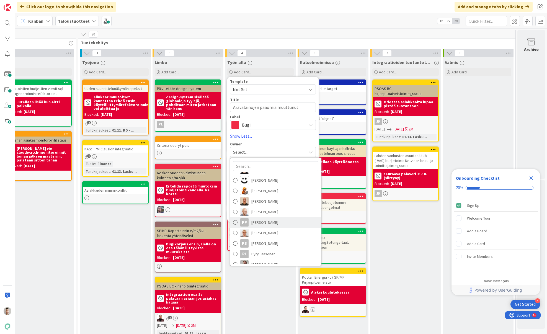
scroll to position [177, 0]
click at [266, 170] on input "text" at bounding box center [275, 166] width 85 height 10
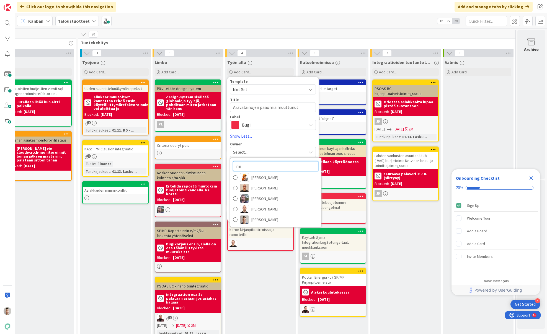
scroll to position [0, 0]
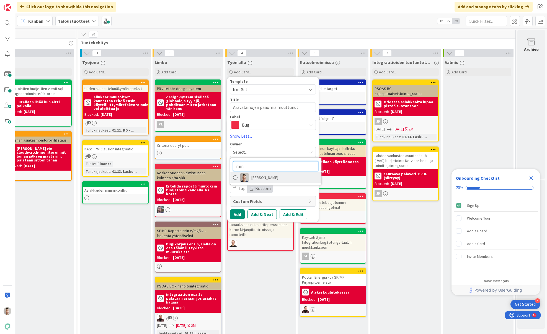
type input "min"
click at [267, 179] on span "[PERSON_NAME]" at bounding box center [264, 177] width 27 height 8
type textarea "x"
click at [236, 215] on button "Add" at bounding box center [237, 214] width 15 height 10
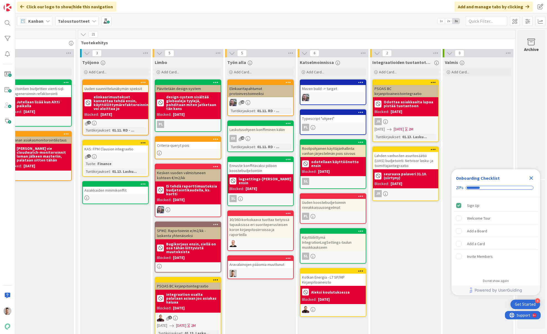
scroll to position [7, 278]
